Goal: Check status: Check status

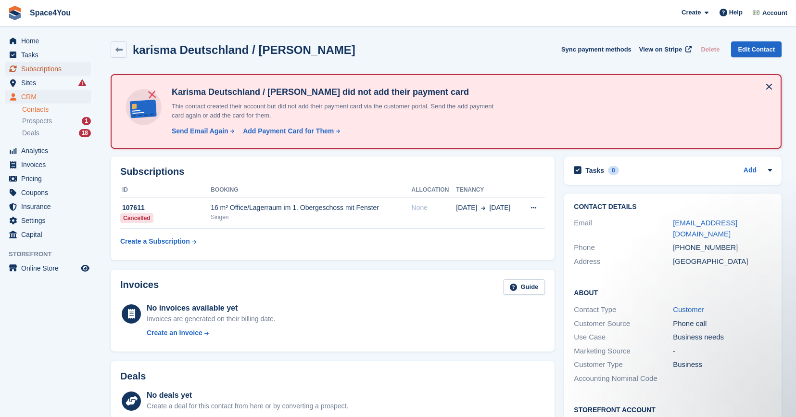
click at [34, 67] on span "Subscriptions" at bounding box center [50, 68] width 58 height 13
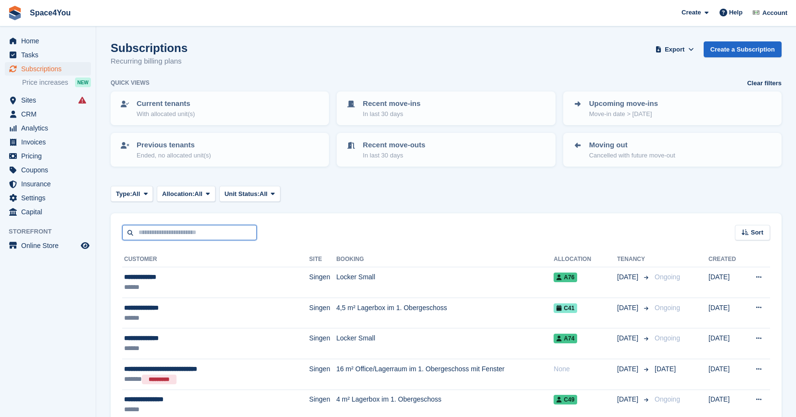
click at [178, 230] on input "text" at bounding box center [189, 233] width 135 height 16
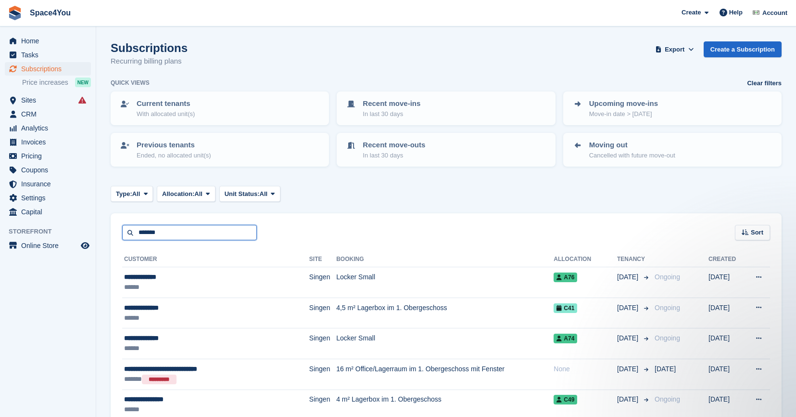
type input "*******"
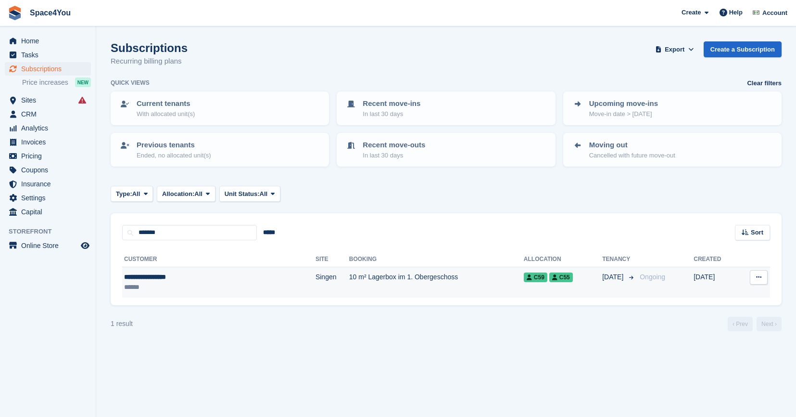
click at [157, 269] on td "**********" at bounding box center [218, 282] width 193 height 30
